Goal: Book appointment/travel/reservation

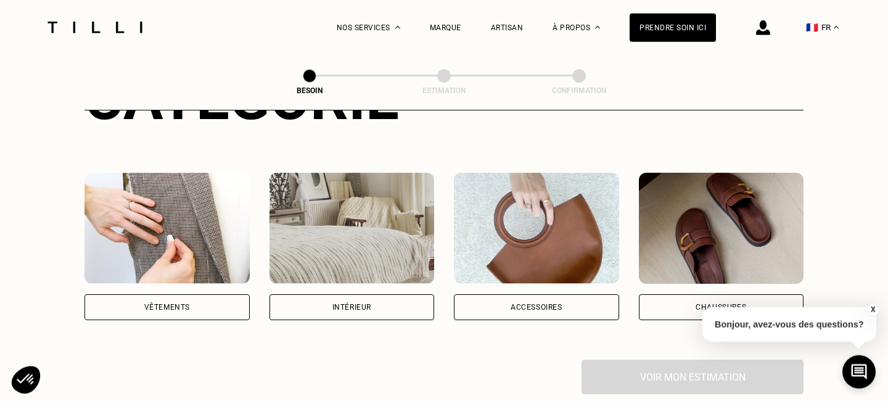
scroll to position [195, 0]
drag, startPoint x: 182, startPoint y: 282, endPoint x: 303, endPoint y: 266, distance: 121.2
click at [182, 294] on div "Vêtements" at bounding box center [166, 307] width 165 height 26
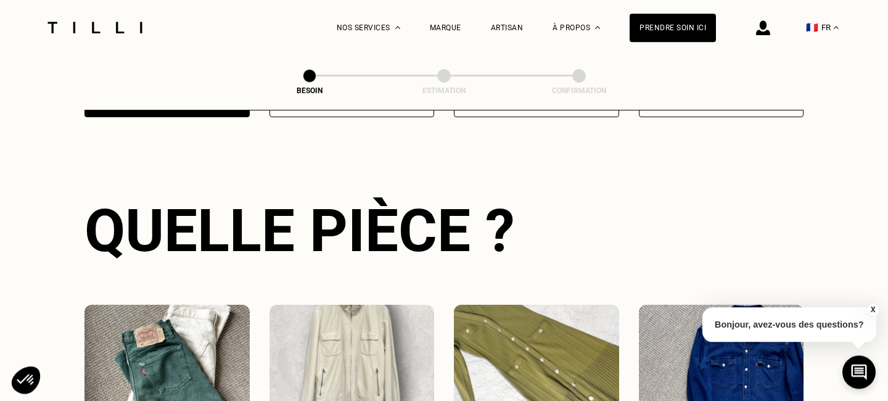
scroll to position [613, 0]
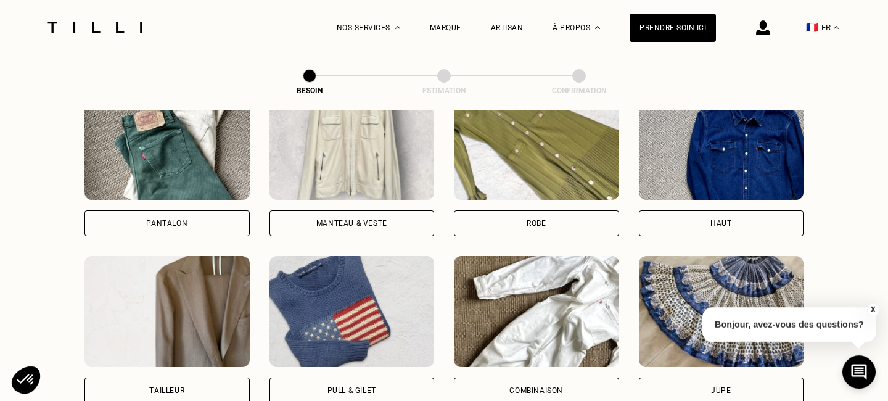
click at [191, 211] on div "Pantalon" at bounding box center [166, 223] width 165 height 26
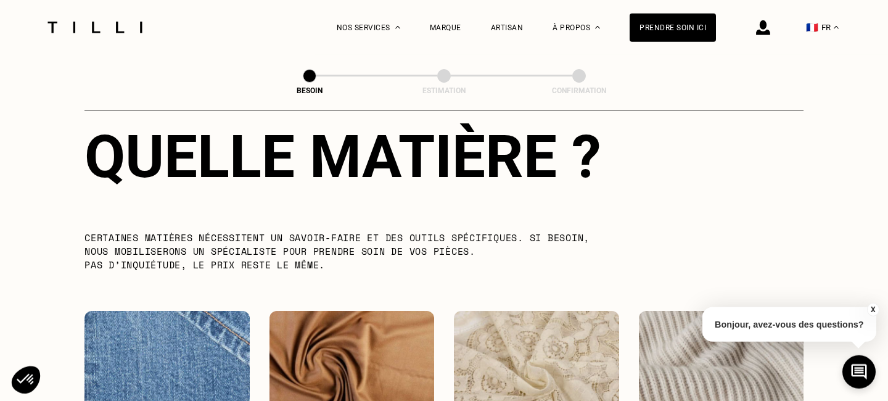
scroll to position [1281, 0]
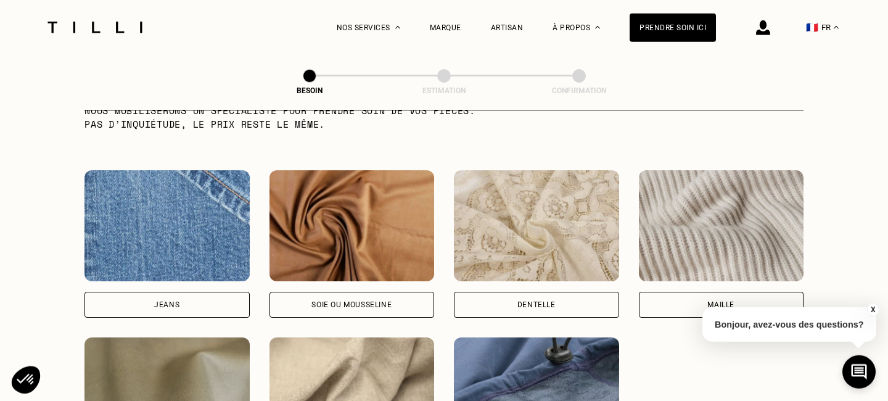
click at [186, 309] on div "[PERSON_NAME] ou mousseline Dentelle Maille Attention ! Pour le moment, nous tr…" at bounding box center [443, 327] width 719 height 314
click at [191, 292] on div "Jeans" at bounding box center [166, 305] width 165 height 26
select select "FR"
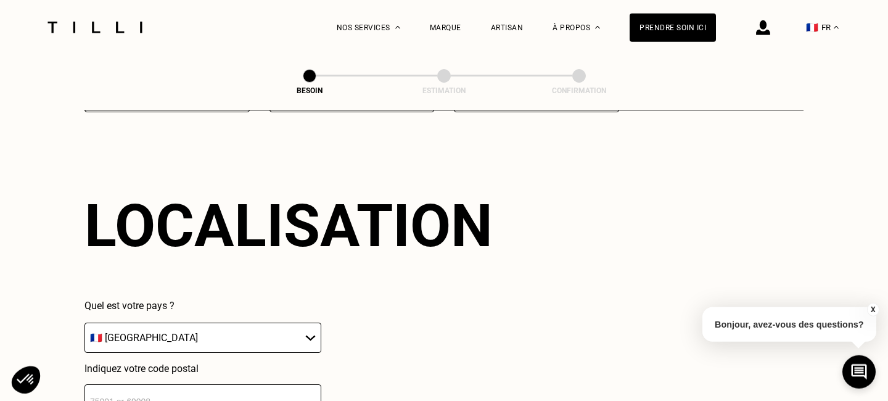
scroll to position [1783, 0]
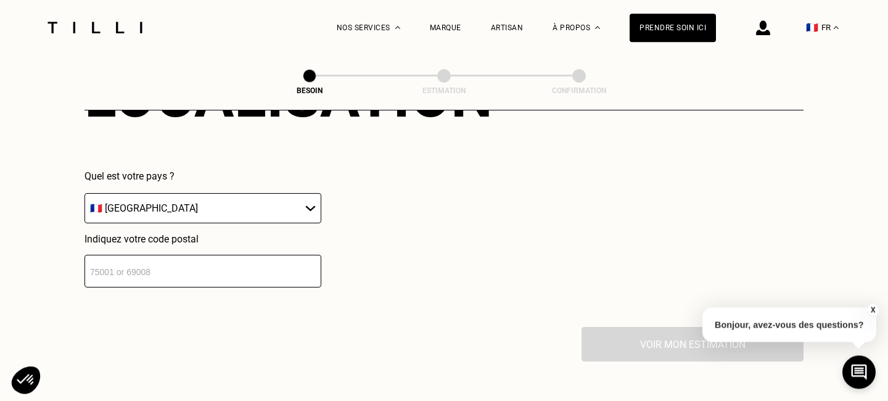
click at [203, 259] on input "number" at bounding box center [202, 271] width 237 height 33
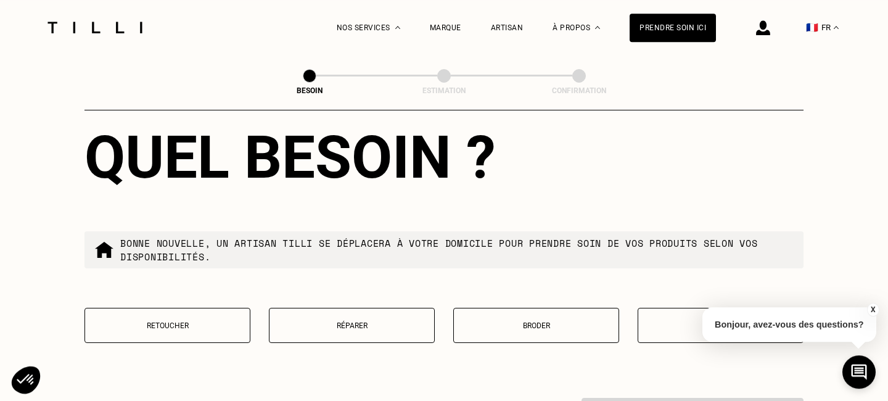
scroll to position [2034, 0]
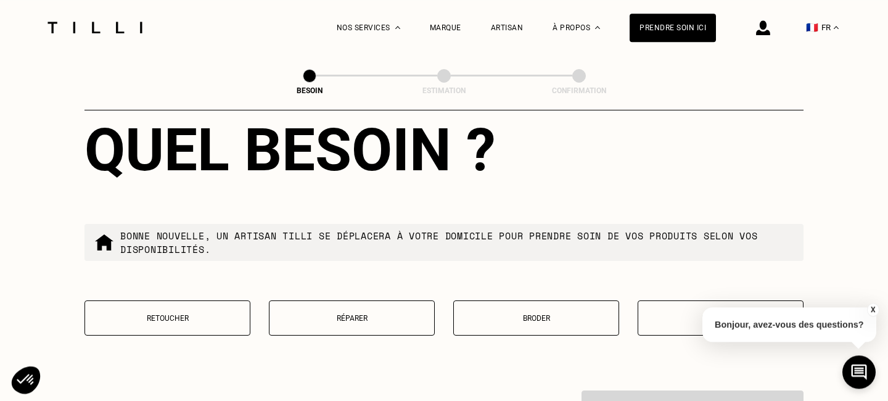
type input "75001"
click at [221, 301] on button "Retoucher" at bounding box center [167, 317] width 166 height 35
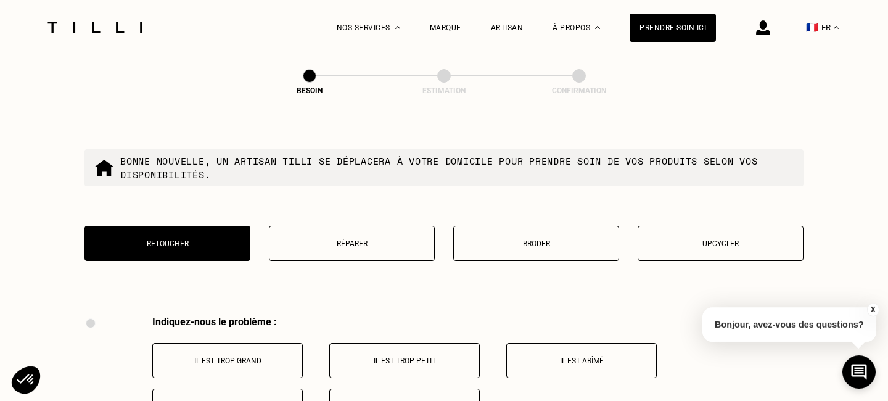
scroll to position [2184, 0]
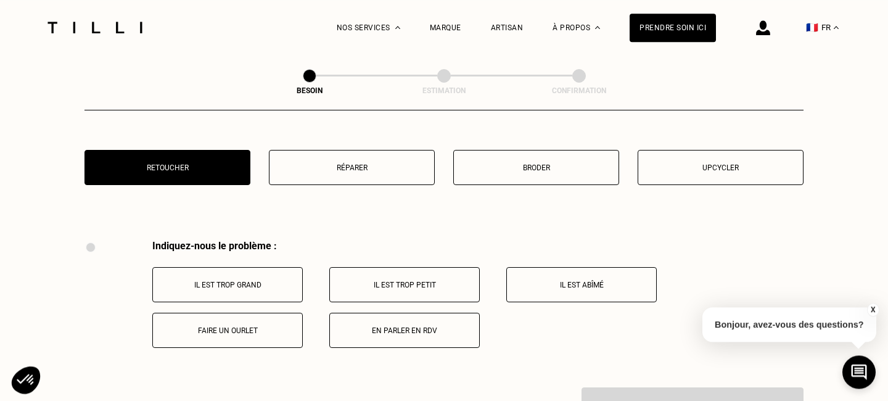
drag, startPoint x: 263, startPoint y: 276, endPoint x: 275, endPoint y: 272, distance: 12.5
click at [263, 281] on p "Il est trop grand" at bounding box center [227, 285] width 137 height 9
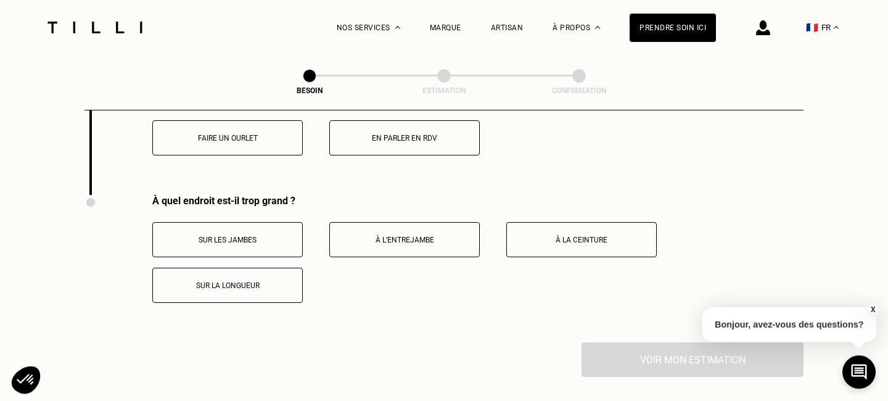
scroll to position [2488, 0]
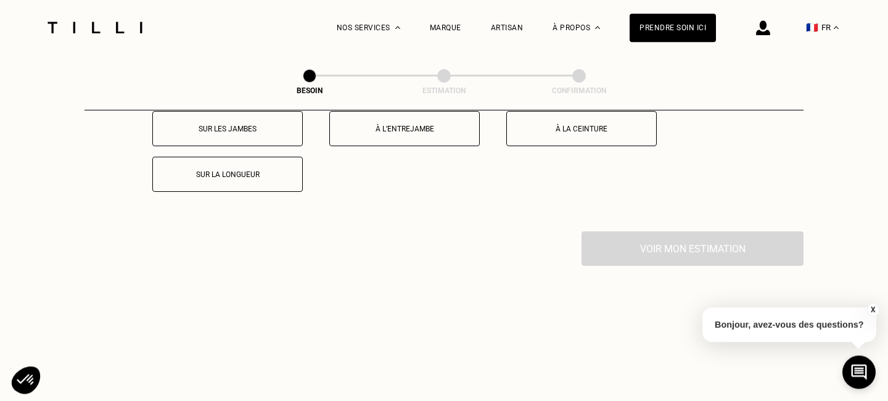
click at [265, 133] on button "Sur les jambes" at bounding box center [227, 128] width 150 height 35
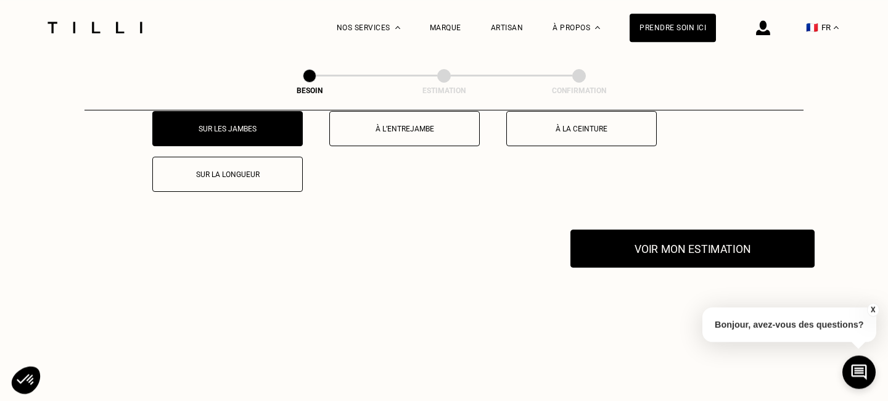
click at [687, 235] on button "Voir mon estimation" at bounding box center [692, 248] width 244 height 38
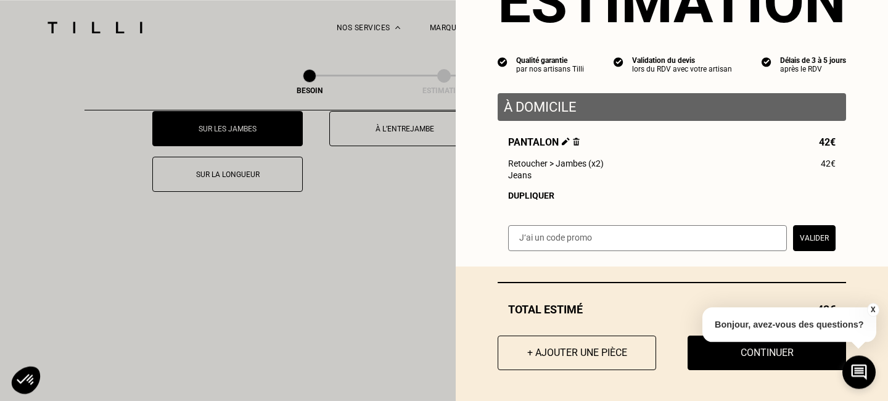
scroll to position [2576, 0]
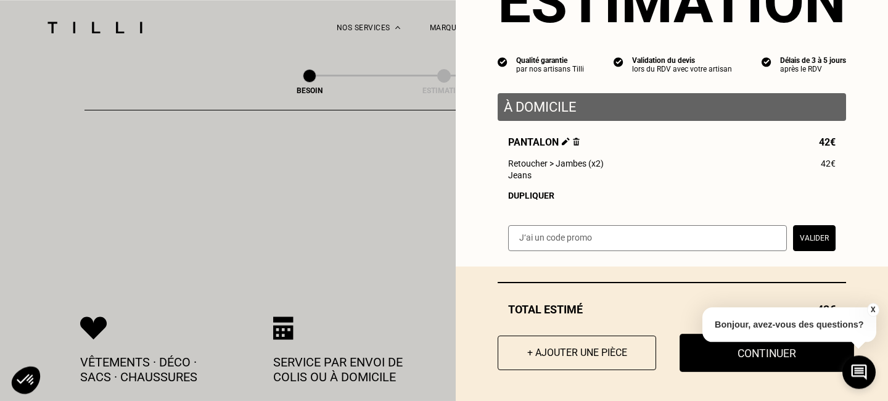
click at [739, 359] on button "Continuer" at bounding box center [766, 353] width 174 height 38
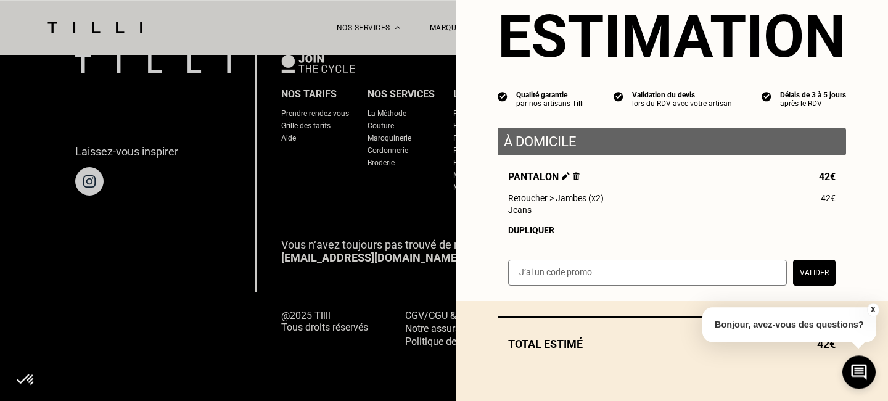
scroll to position [43, 0]
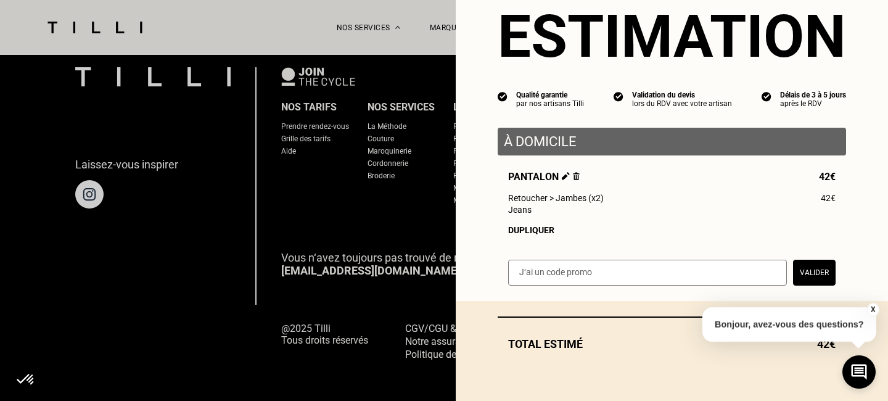
select select "FR"
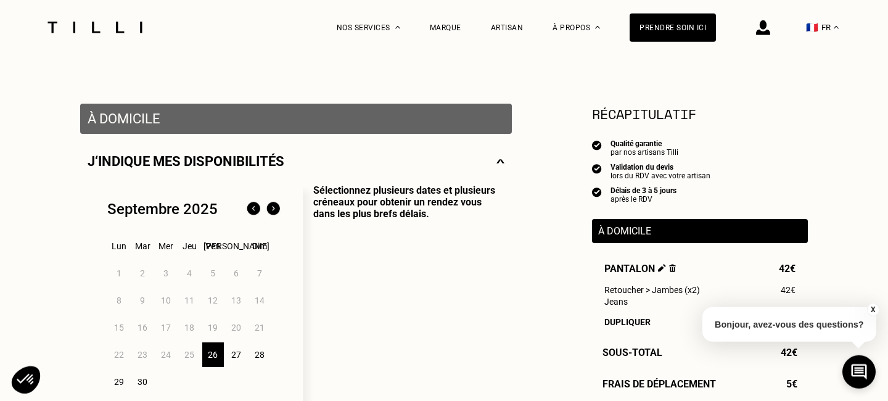
scroll to position [289, 0]
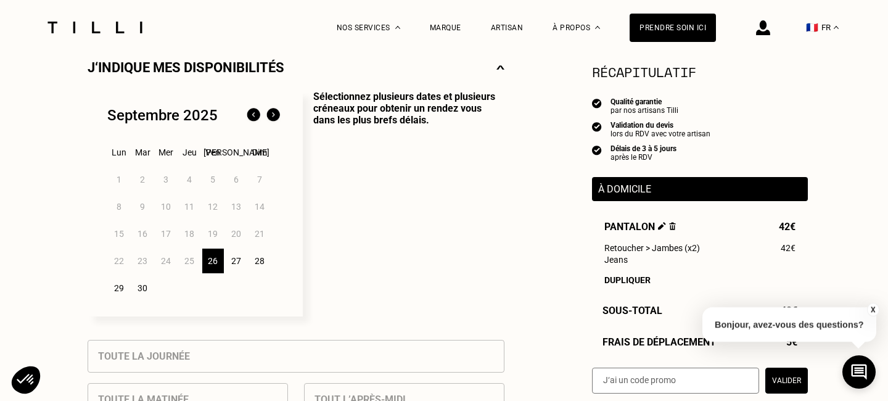
click at [240, 260] on div "27" at bounding box center [237, 260] width 22 height 25
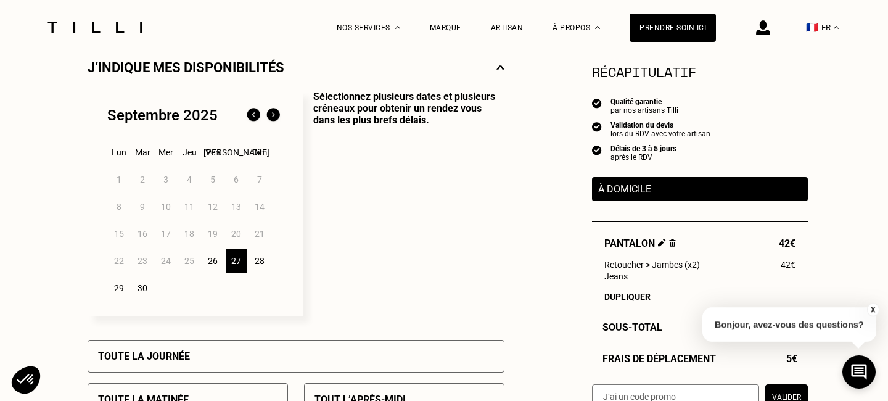
drag, startPoint x: 256, startPoint y: 253, endPoint x: 253, endPoint y: 260, distance: 7.7
click at [256, 254] on div "28" at bounding box center [260, 260] width 22 height 25
click at [237, 269] on div "27" at bounding box center [237, 260] width 22 height 25
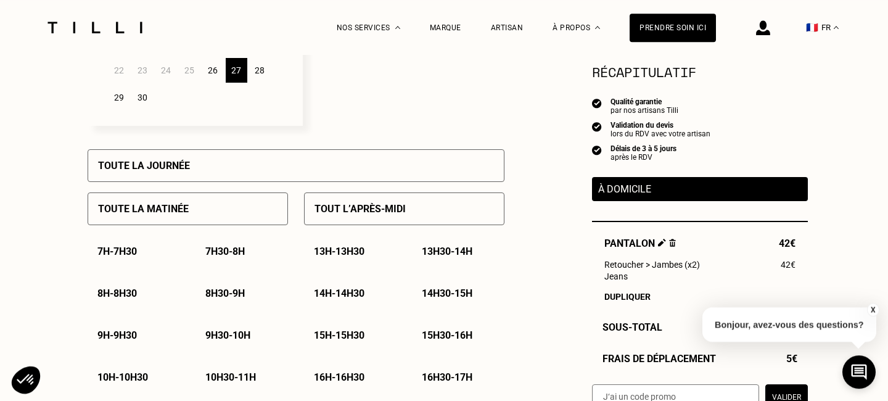
click at [299, 161] on div "Toute la journée" at bounding box center [296, 165] width 417 height 33
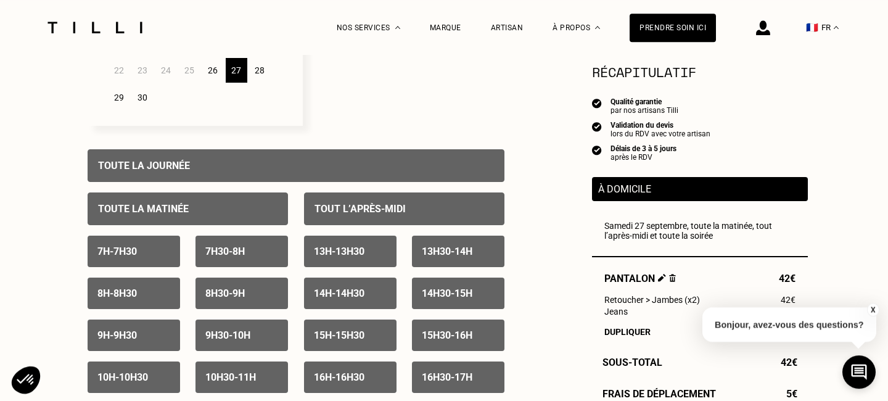
drag, startPoint x: 256, startPoint y: 62, endPoint x: 257, endPoint y: 88, distance: 25.9
click at [257, 62] on div "28" at bounding box center [260, 70] width 22 height 25
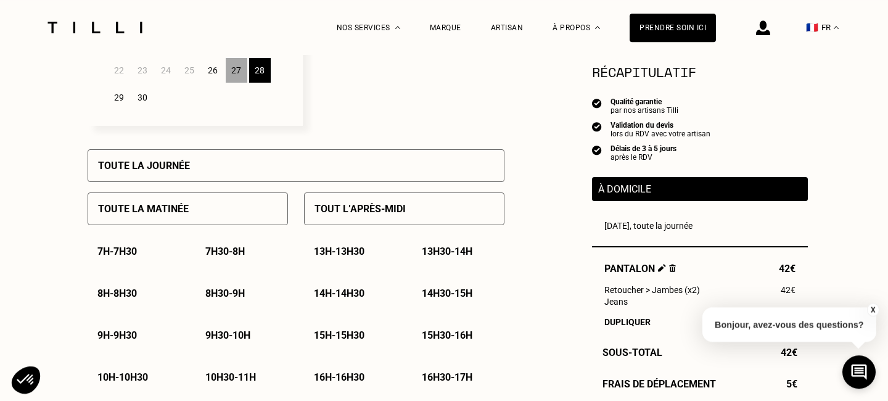
click at [231, 162] on div "Toute la journée" at bounding box center [296, 165] width 417 height 33
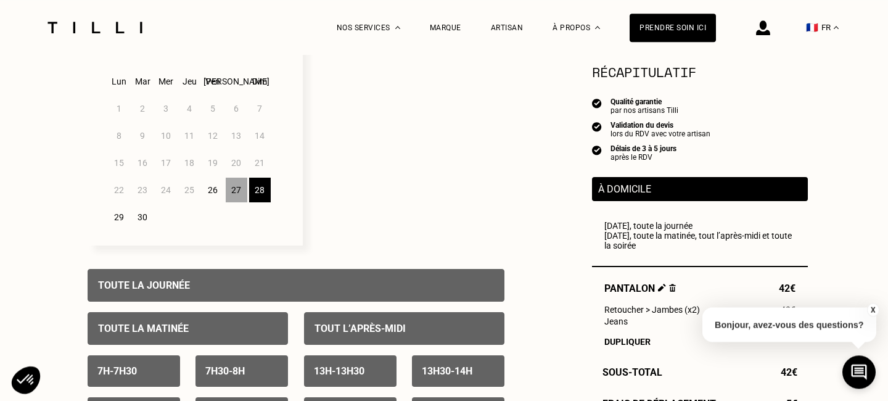
scroll to position [168, 0]
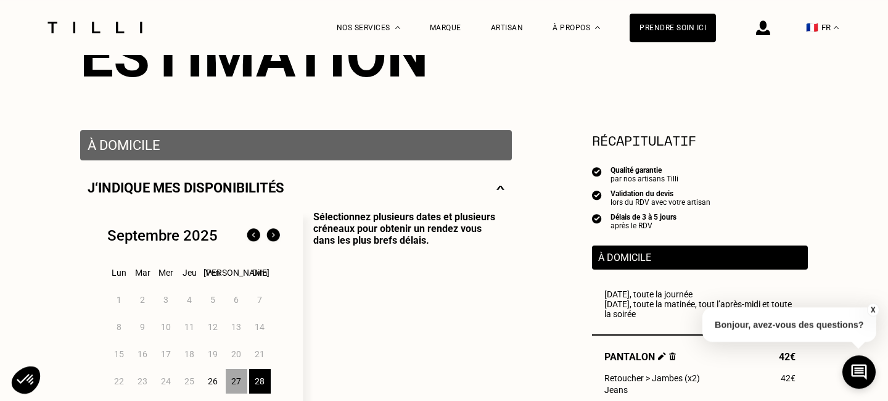
click at [501, 192] on img at bounding box center [500, 187] width 8 height 15
